Goal: Find specific page/section: Find specific page/section

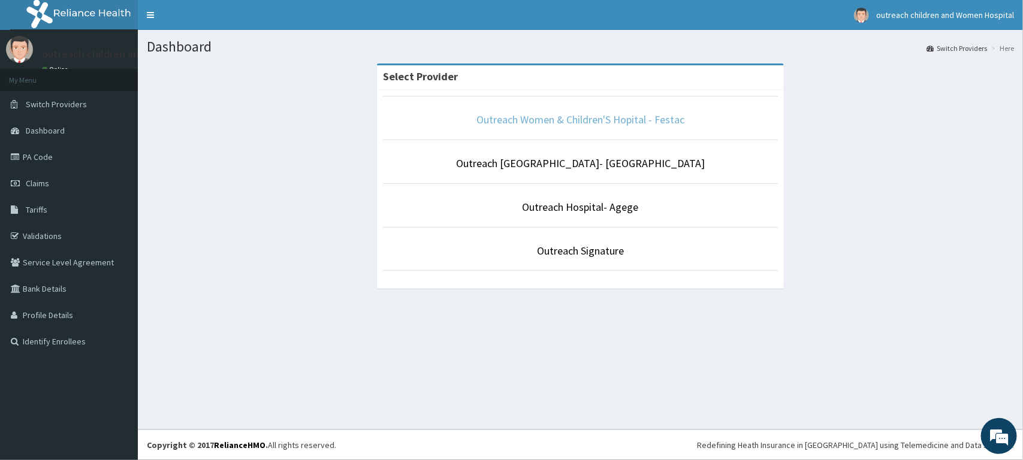
click at [615, 122] on link "Outreach Women & Children'S Hopital - Festac" at bounding box center [580, 120] width 208 height 14
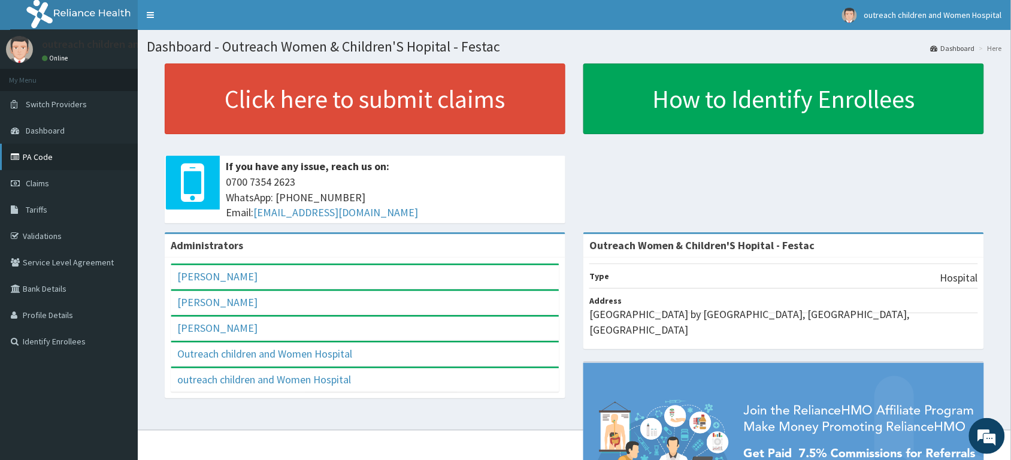
click at [90, 156] on link "PA Code" at bounding box center [69, 157] width 138 height 26
